Goal: Transaction & Acquisition: Purchase product/service

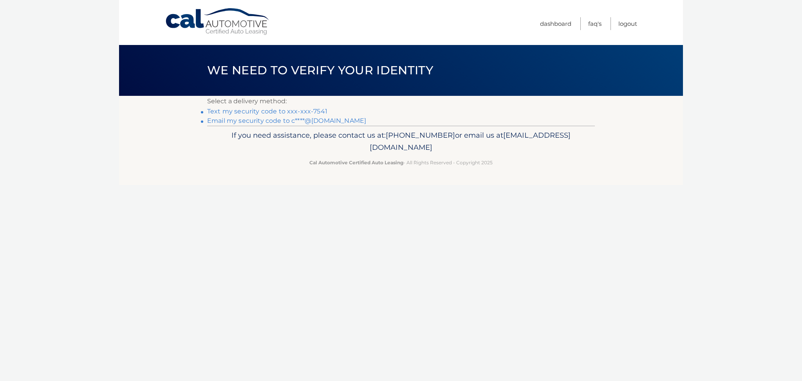
click at [309, 110] on link "Text my security code to xxx-xxx-7541" at bounding box center [267, 111] width 120 height 7
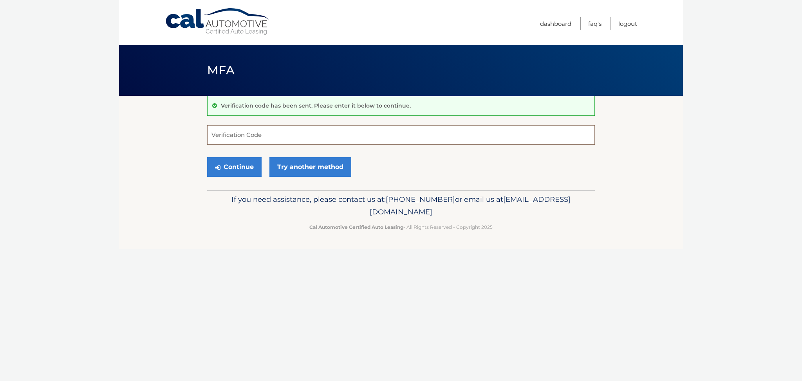
click at [323, 132] on input "Verification Code" at bounding box center [401, 135] width 388 height 20
type input "364612"
click at [243, 161] on button "Continue" at bounding box center [234, 167] width 54 height 20
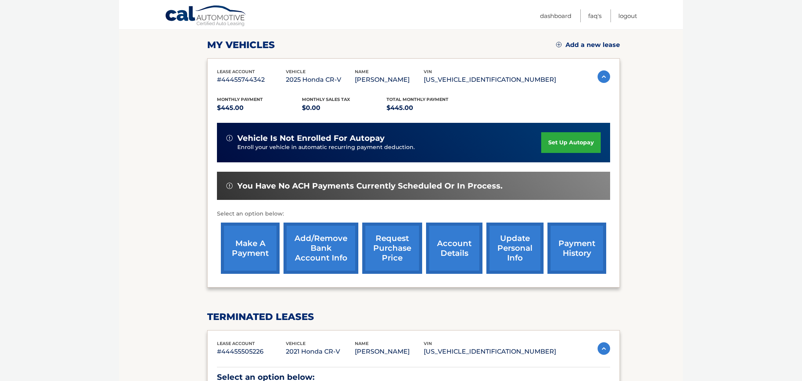
scroll to position [104, 0]
click at [258, 237] on link "make a payment" at bounding box center [250, 247] width 59 height 51
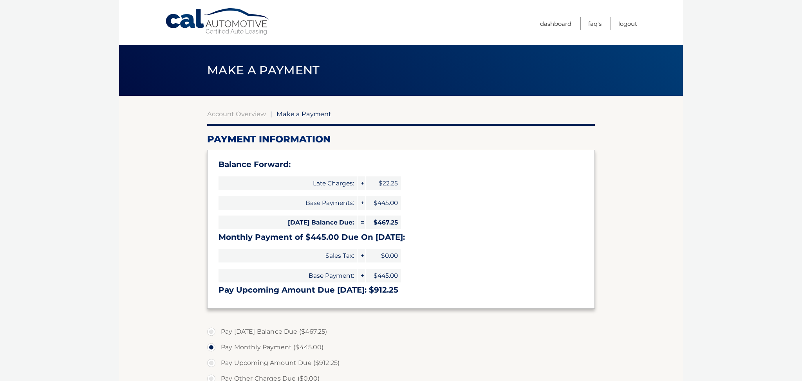
select select "YTY3OGY1M2UtZDA3ZC00ZDQ0LWExMTAtZjI5ZjI2NmU3NTU1"
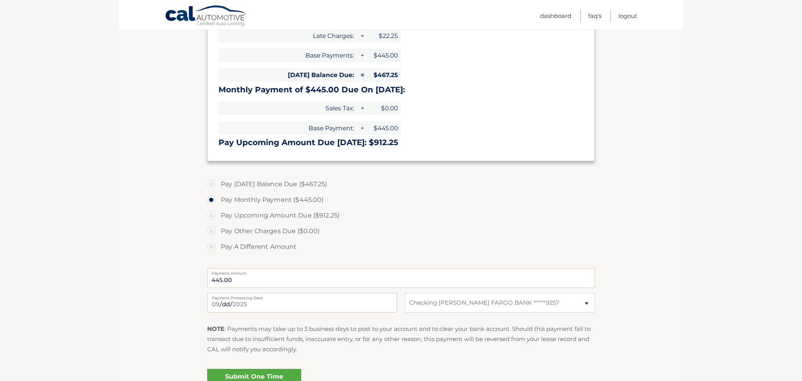
scroll to position [201, 0]
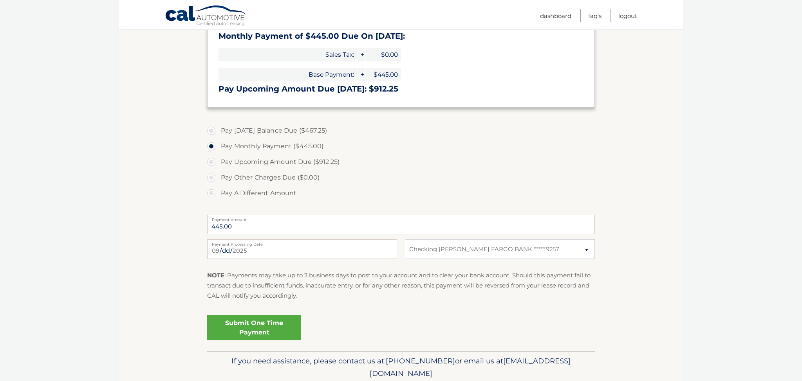
click at [210, 130] on label "Pay Today's Balance Due ($467.25)" at bounding box center [401, 131] width 388 height 16
click at [210, 130] on input "Pay Today's Balance Due ($467.25)" at bounding box center [214, 129] width 8 height 13
radio input "true"
type input "467.25"
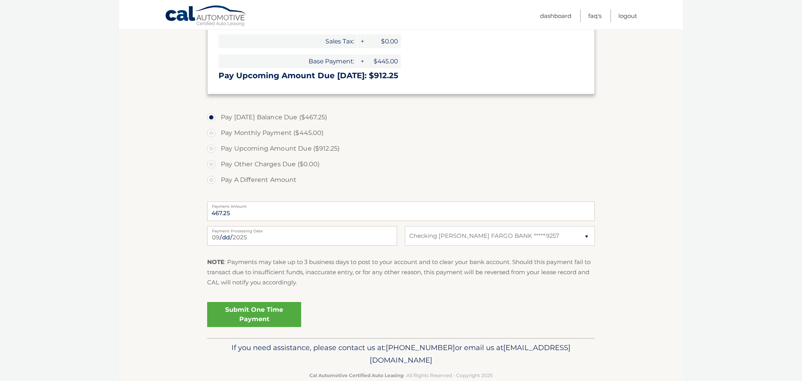
scroll to position [219, 0]
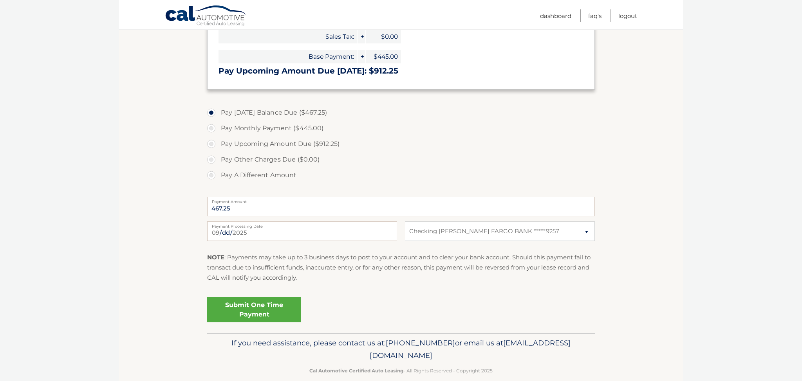
click at [283, 305] on link "Submit One Time Payment" at bounding box center [254, 310] width 94 height 25
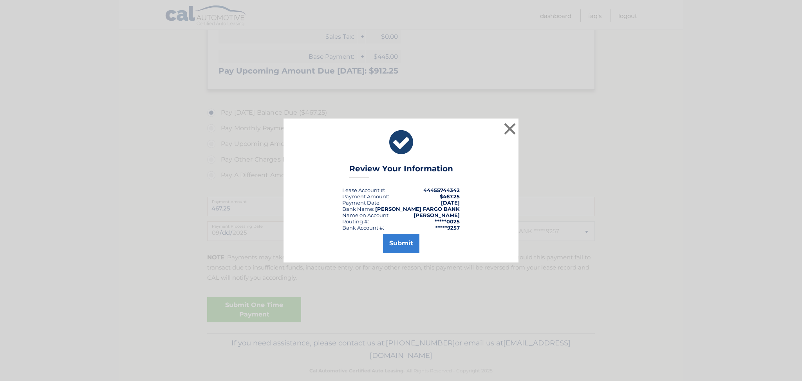
click at [394, 247] on button "Submit" at bounding box center [401, 243] width 36 height 19
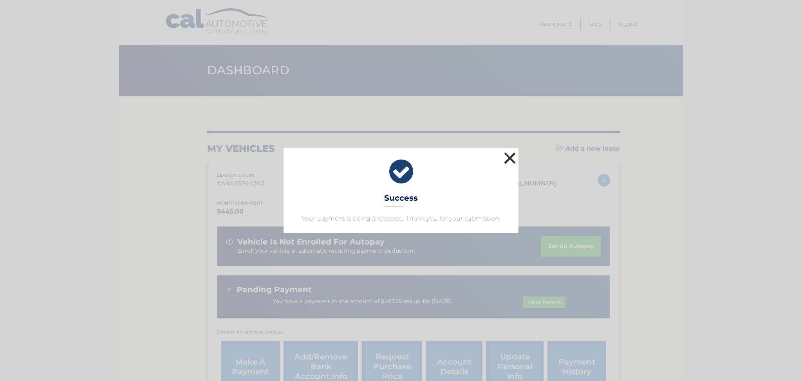
click at [511, 162] on button "×" at bounding box center [510, 158] width 16 height 16
